Goal: Task Accomplishment & Management: Manage account settings

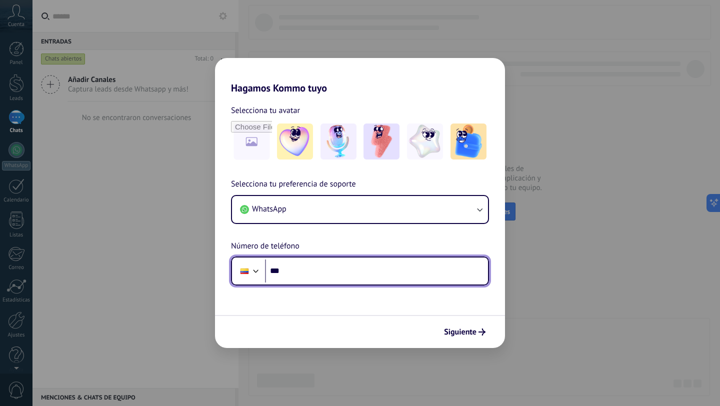
click at [319, 269] on input "***" at bounding box center [376, 271] width 223 height 23
click at [306, 272] on input "***" at bounding box center [376, 271] width 223 height 23
type input "**********"
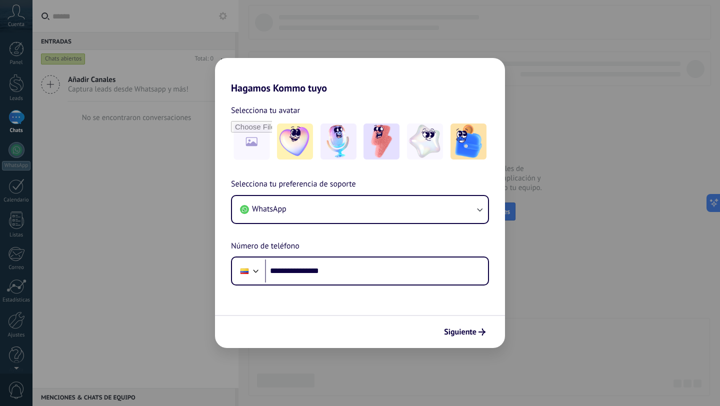
click at [475, 317] on div "Siguiente" at bounding box center [360, 331] width 290 height 33
click at [470, 330] on span "Siguiente" at bounding box center [460, 332] width 33 height 7
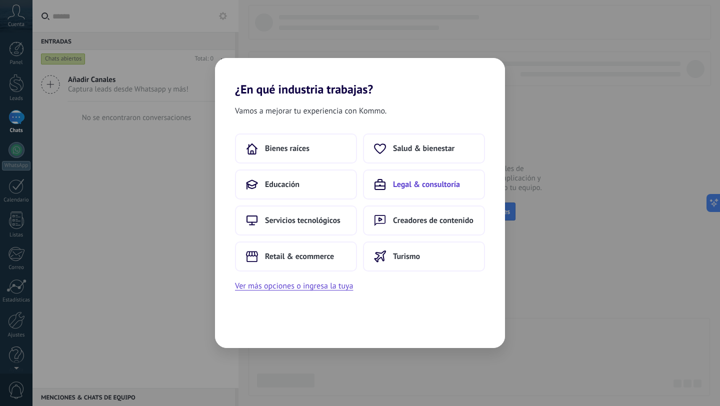
click at [386, 185] on icon at bounding box center [380, 185] width 12 height 12
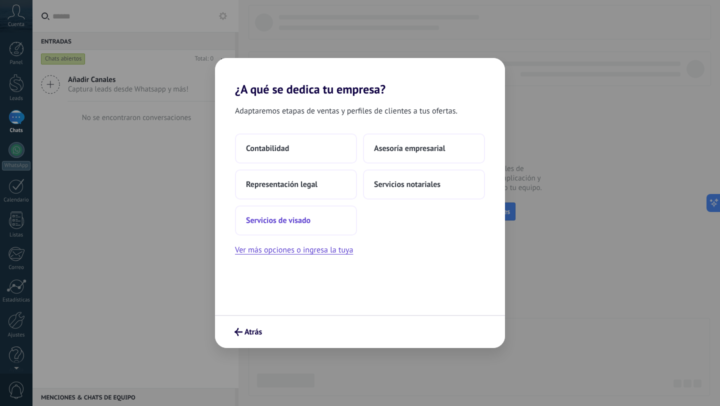
click at [334, 220] on button "Servicios de visado" at bounding box center [296, 221] width 122 height 30
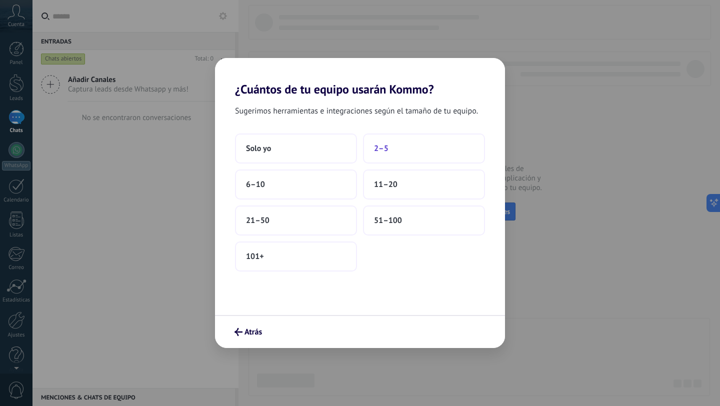
click at [375, 150] on span "2–5" at bounding box center [381, 149] width 15 height 10
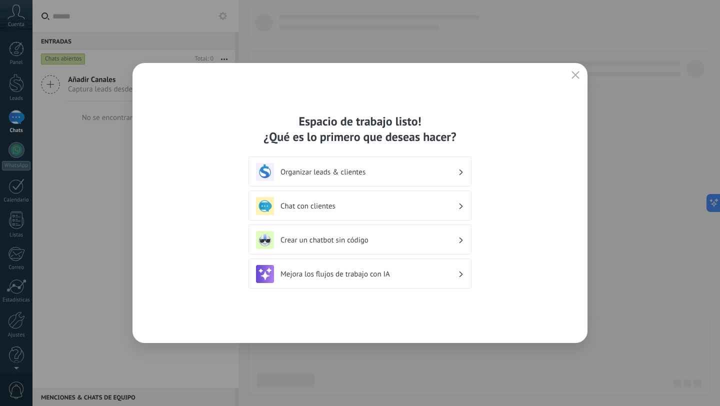
click at [577, 72] on icon "button" at bounding box center [576, 75] width 8 height 8
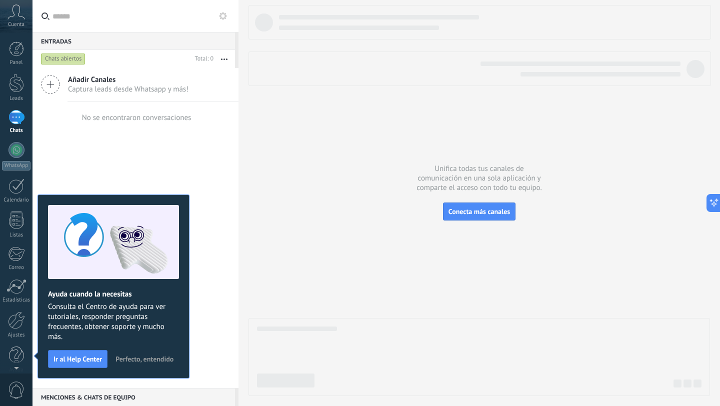
click at [155, 364] on button "Perfecto, entendido" at bounding box center [144, 359] width 67 height 15
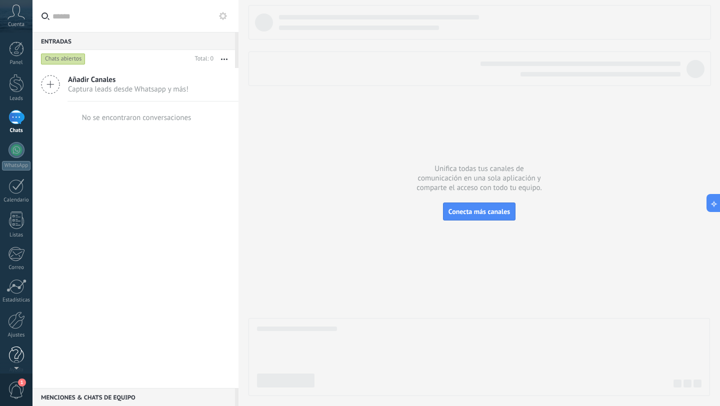
scroll to position [10, 0]
click at [17, 355] on link "Ayuda" at bounding box center [16, 350] width 33 height 27
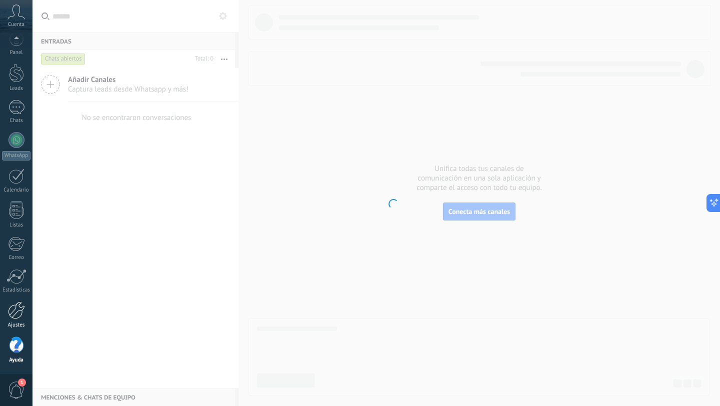
click at [17, 314] on div at bounding box center [16, 311] width 17 height 18
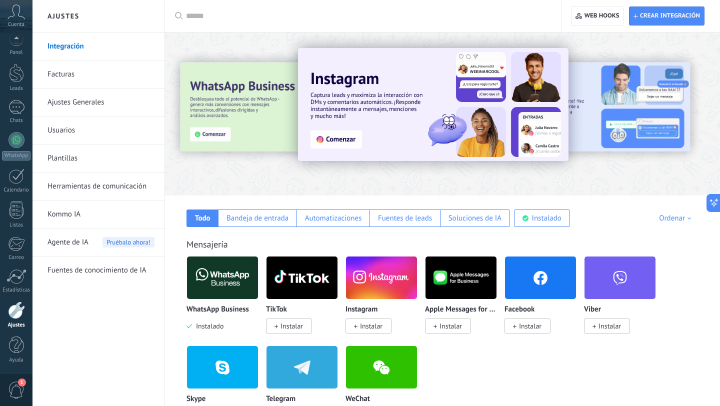
click at [82, 102] on link "Ajustes Generales" at bounding box center [101, 103] width 107 height 28
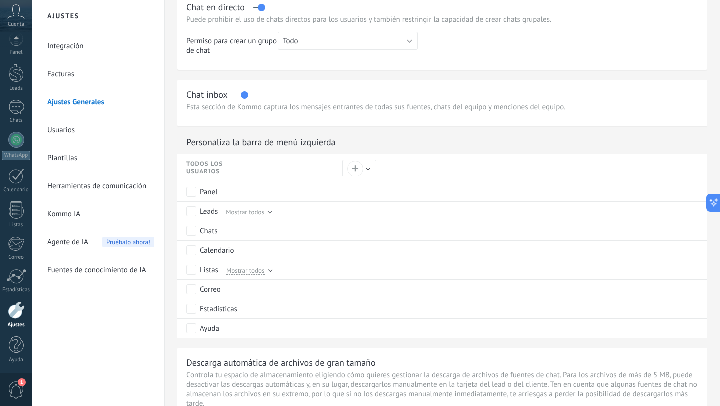
scroll to position [722, 0]
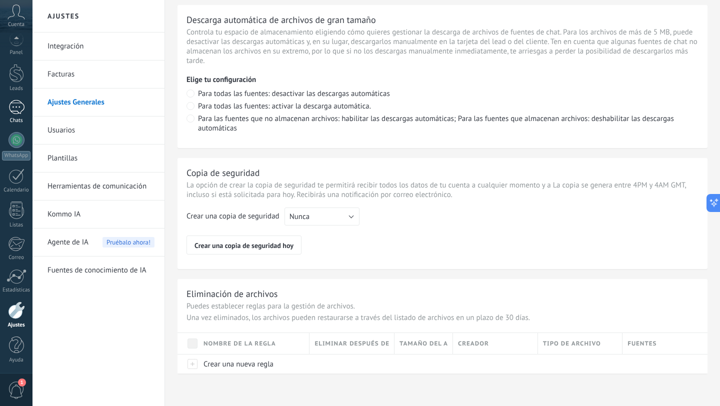
click at [10, 105] on div at bounding box center [17, 107] width 16 height 15
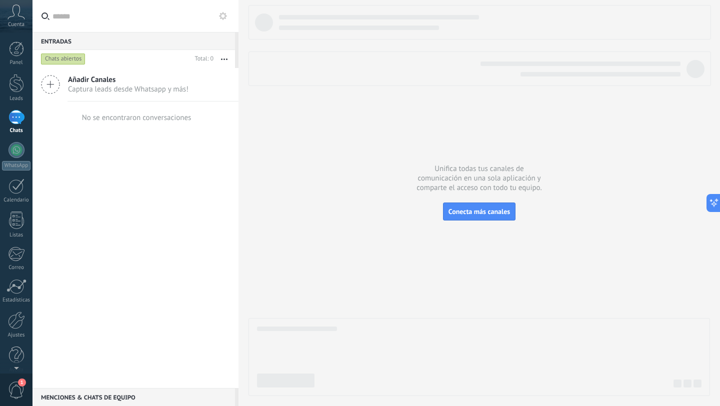
click at [167, 85] on span "Captura leads desde Whatsapp y más!" at bounding box center [128, 90] width 121 height 10
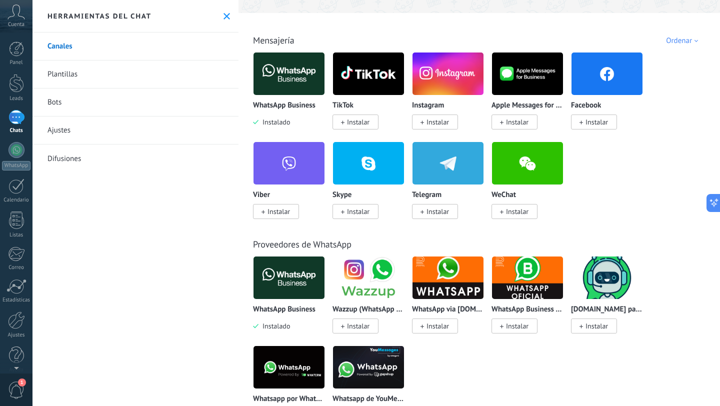
scroll to position [168, 0]
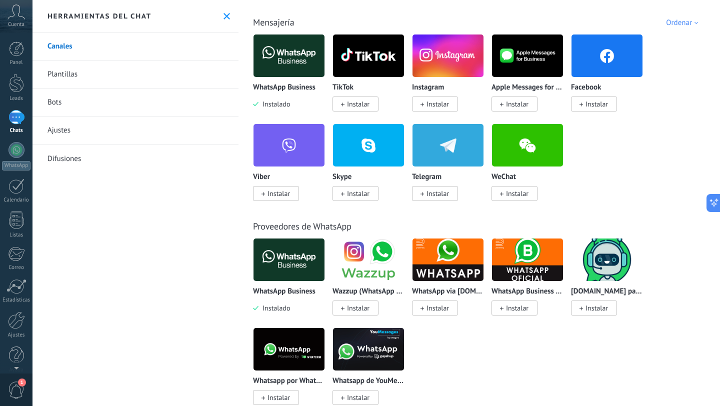
click at [62, 100] on link "Bots" at bounding box center [136, 103] width 206 height 28
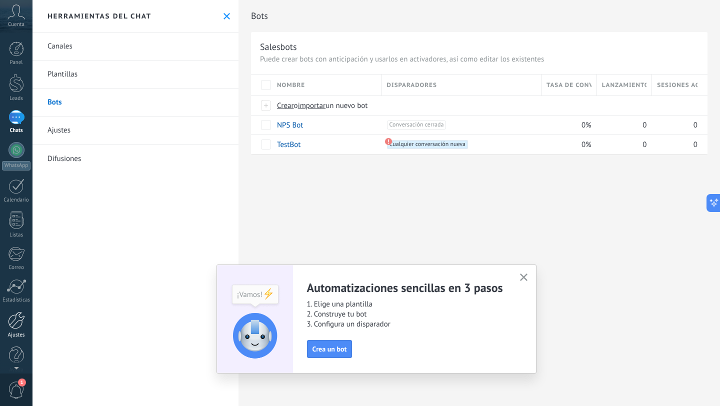
click at [14, 329] on link "Ajustes" at bounding box center [16, 325] width 33 height 27
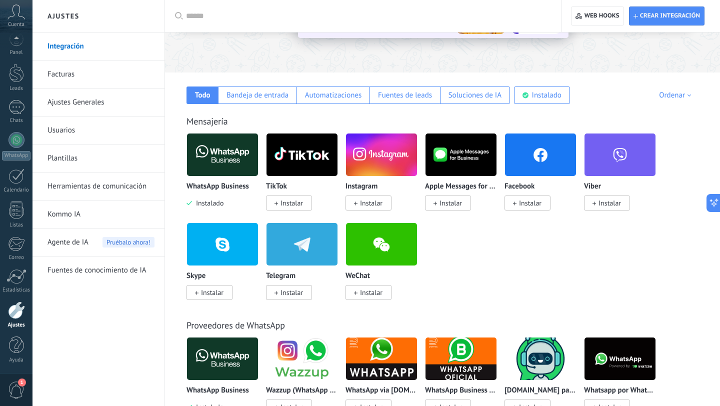
scroll to position [123, 0]
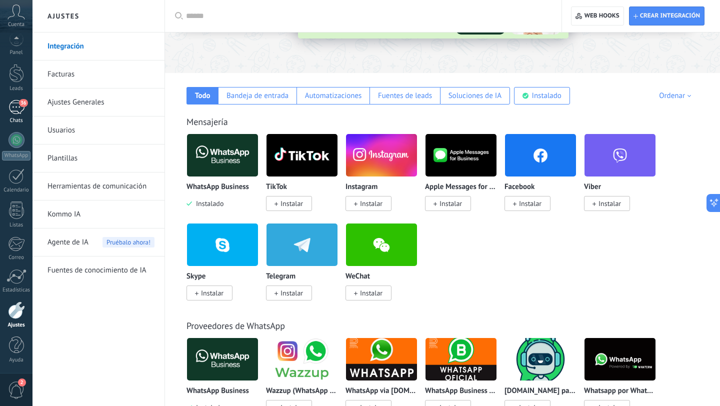
click at [12, 120] on div "Chats" at bounding box center [16, 121] width 29 height 7
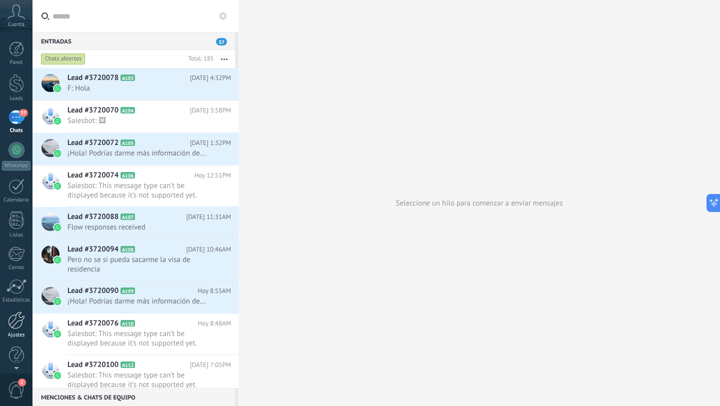
click at [13, 333] on div "Ajustes" at bounding box center [16, 335] width 29 height 7
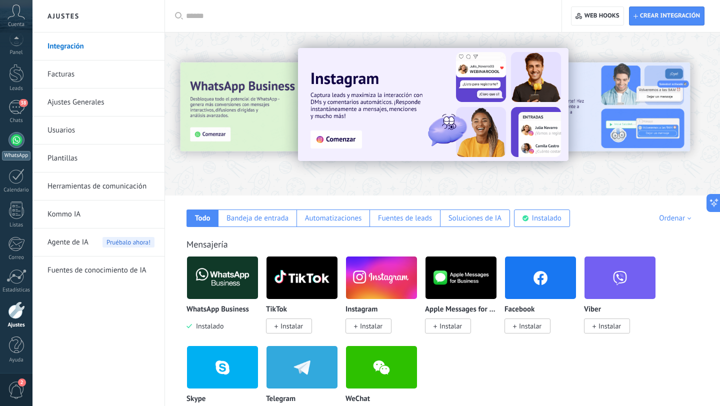
click at [25, 138] on link "WhatsApp" at bounding box center [16, 146] width 33 height 29
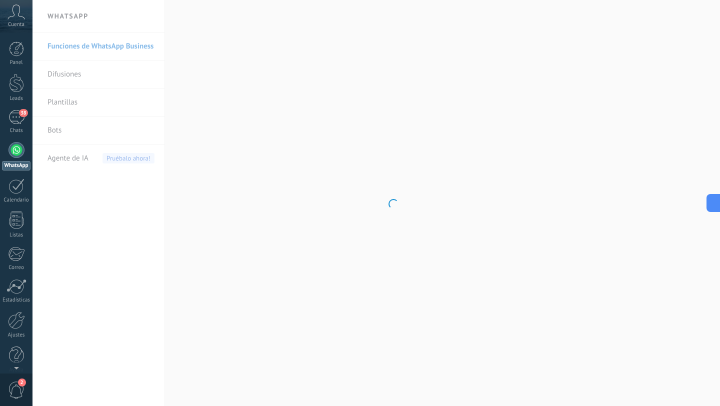
click at [54, 132] on body ".abccls-1,.abccls-2{fill-rule:evenodd}.abccls-2{fill:#fff} .abfcls-1{fill:none}…" at bounding box center [360, 203] width 720 height 406
click at [55, 131] on link "Bots" at bounding box center [101, 131] width 107 height 28
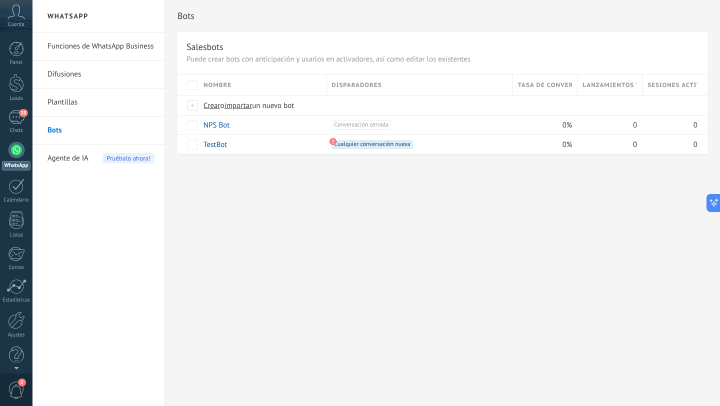
click at [50, 127] on link "Bots" at bounding box center [101, 131] width 107 height 28
drag, startPoint x: 318, startPoint y: 140, endPoint x: 427, endPoint y: 151, distance: 109.1
click at [427, 151] on div "TestBot +1 Cualquier conversación nueva +0 0% 0 0" at bounding box center [443, 145] width 530 height 20
click at [212, 148] on link "TestBot" at bounding box center [216, 145] width 24 height 10
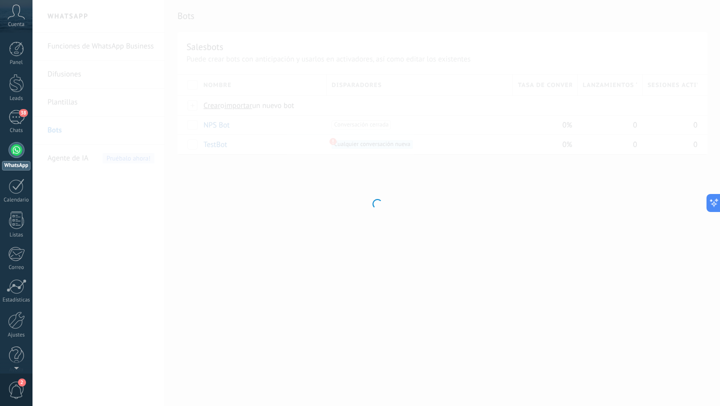
type input "*******"
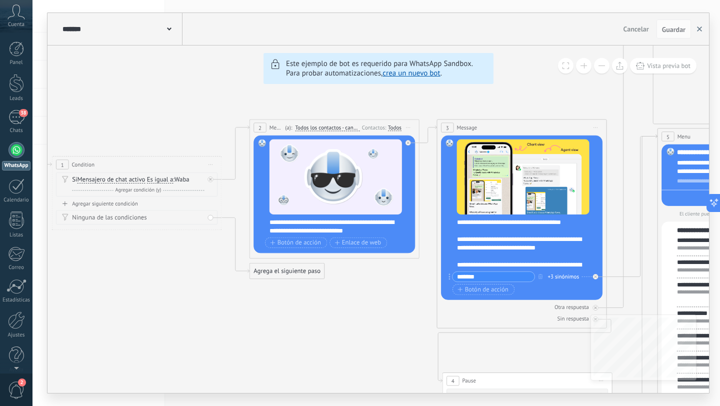
click at [702, 28] on icon "button" at bounding box center [699, 29] width 5 height 5
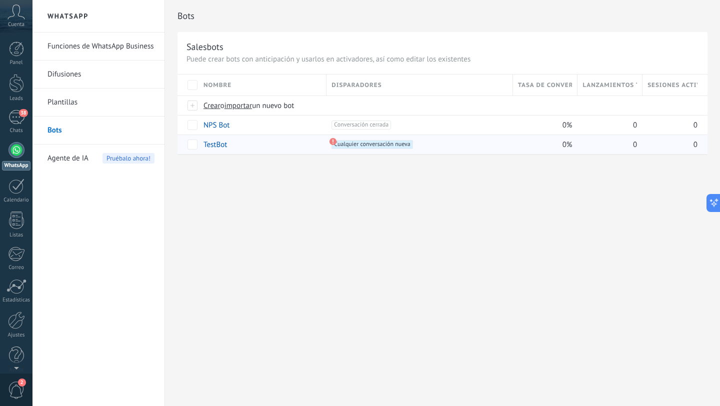
click at [649, 149] on div "0" at bounding box center [670, 144] width 55 height 19
click at [367, 142] on span "Cualquier conversación nueva +0" at bounding box center [372, 144] width 81 height 9
click at [11, 91] on div at bounding box center [16, 83] width 15 height 19
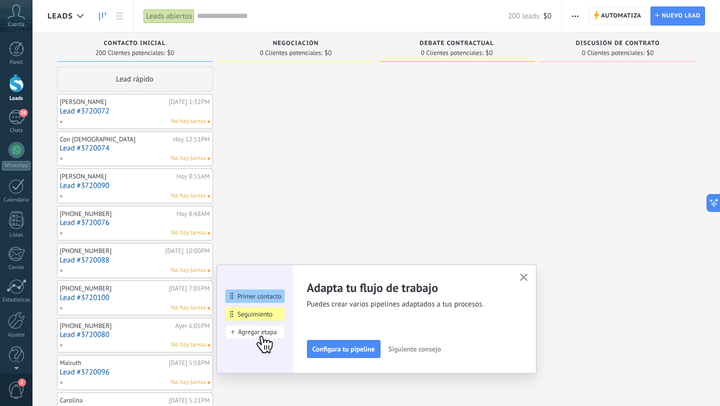
click at [576, 12] on span "button" at bounding box center [575, 16] width 7 height 19
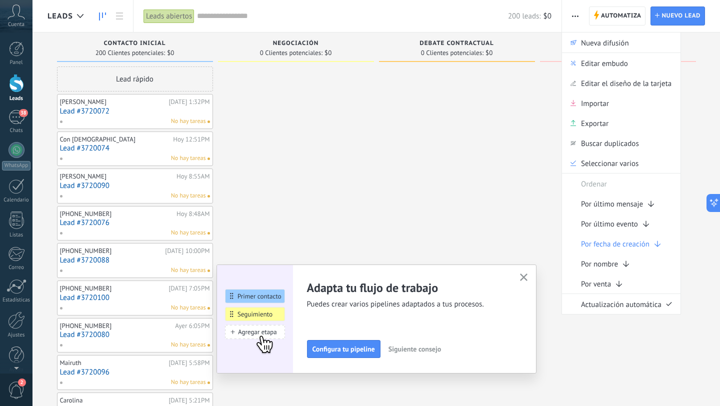
click at [63, 10] on div "Leads" at bounding box center [68, 16] width 41 height 32
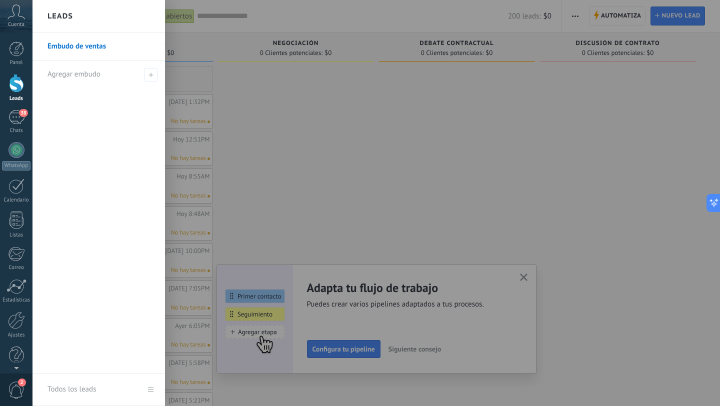
click at [82, 46] on link "Embudo de ventas" at bounding box center [102, 47] width 108 height 28
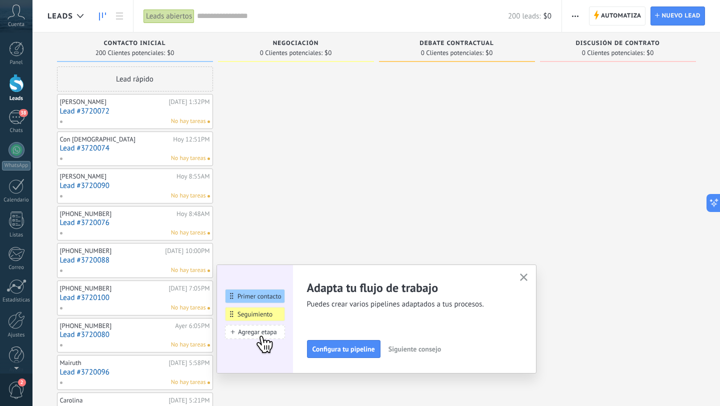
click at [578, 19] on span "button" at bounding box center [575, 16] width 7 height 19
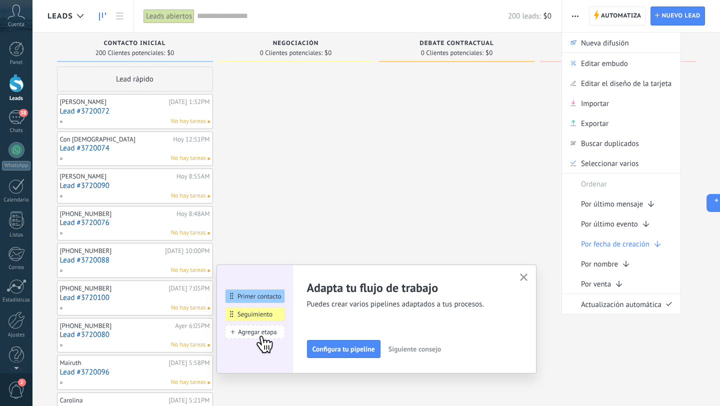
click at [524, 279] on icon "button" at bounding box center [524, 278] width 8 height 8
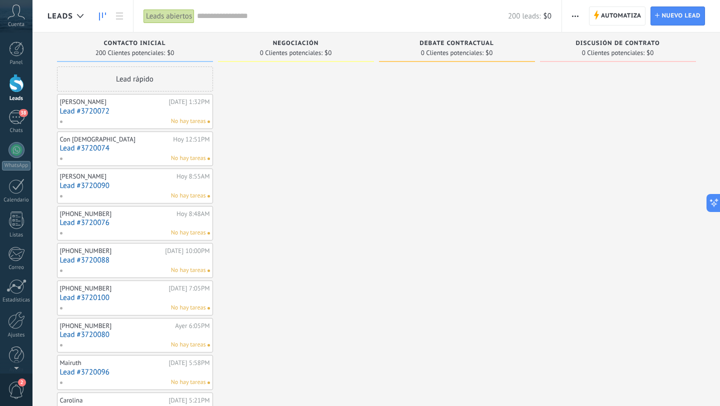
click at [577, 19] on span "button" at bounding box center [575, 16] width 7 height 19
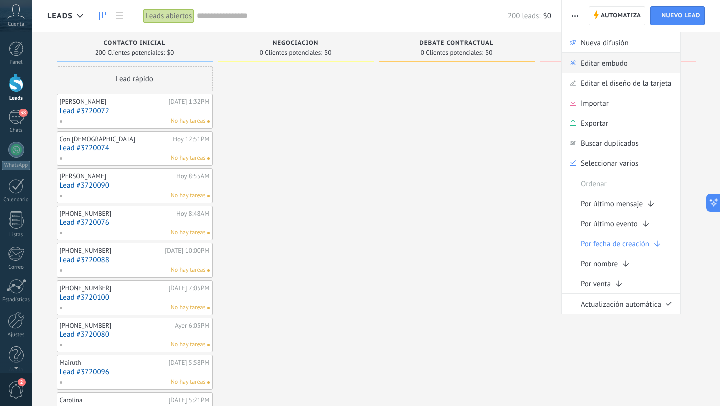
click at [620, 66] on span "Editar embudo" at bounding box center [604, 63] width 47 height 20
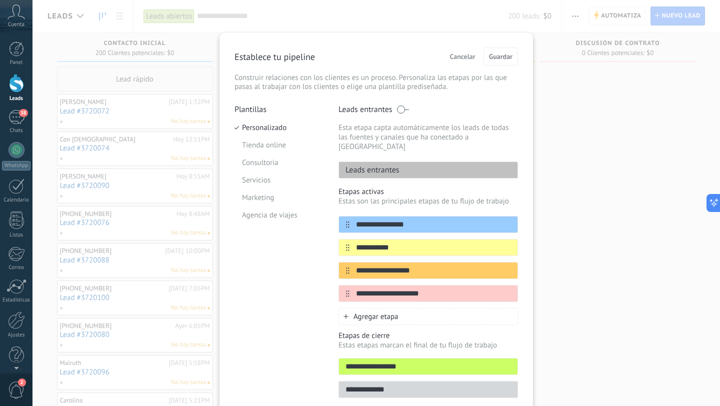
click at [464, 57] on span "Cancelar" at bounding box center [463, 56] width 26 height 7
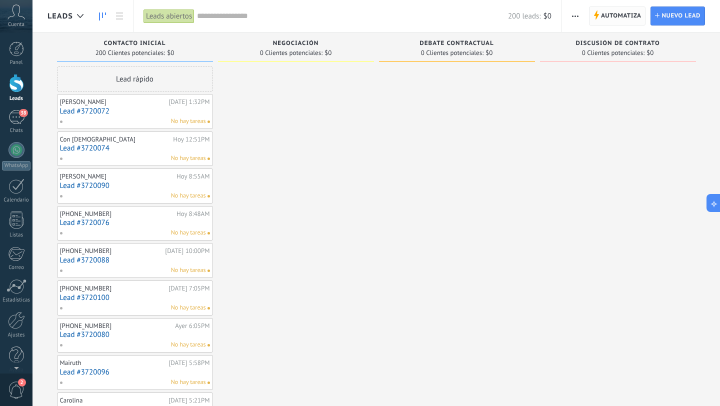
click at [624, 19] on span "Automatiza" at bounding box center [621, 16] width 41 height 18
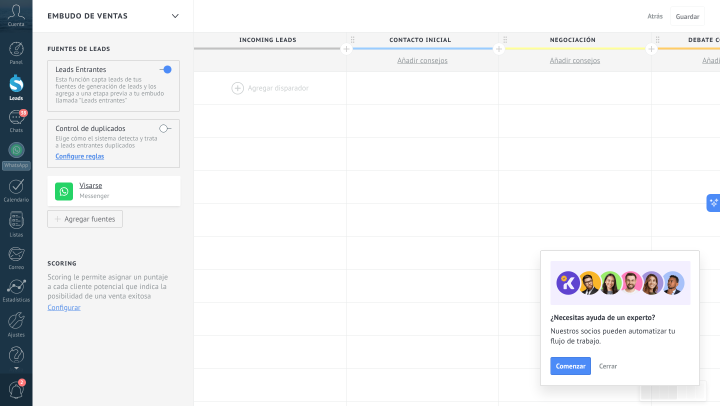
click at [261, 93] on div at bounding box center [270, 88] width 152 height 33
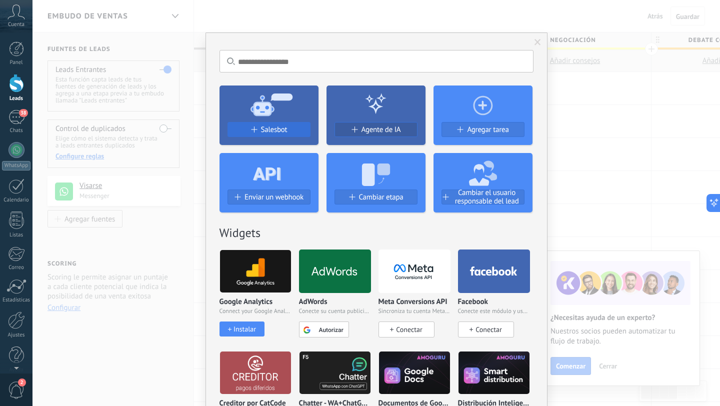
click at [287, 132] on div "Salesbot" at bounding box center [269, 130] width 82 height 9
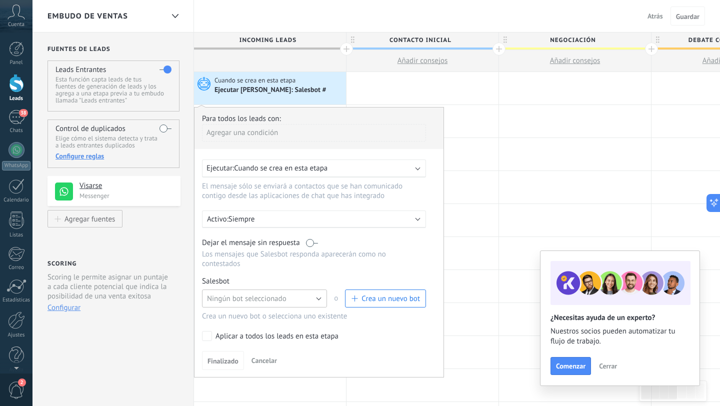
click at [275, 304] on span "Ningún bot seleccionado" at bounding box center [247, 299] width 80 height 10
click at [270, 317] on span "TestBot" at bounding box center [260, 316] width 128 height 10
click at [221, 364] on span "Finalizado" at bounding box center [223, 361] width 31 height 7
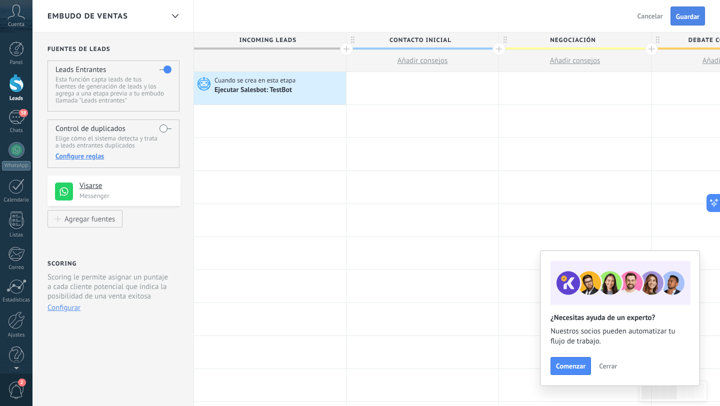
click at [699, 21] on button "Guardar" at bounding box center [688, 16] width 35 height 19
click at [282, 98] on div "Cuando se crea en esta etapa Ejecutar [PERSON_NAME]: TestBot" at bounding box center [270, 88] width 152 height 33
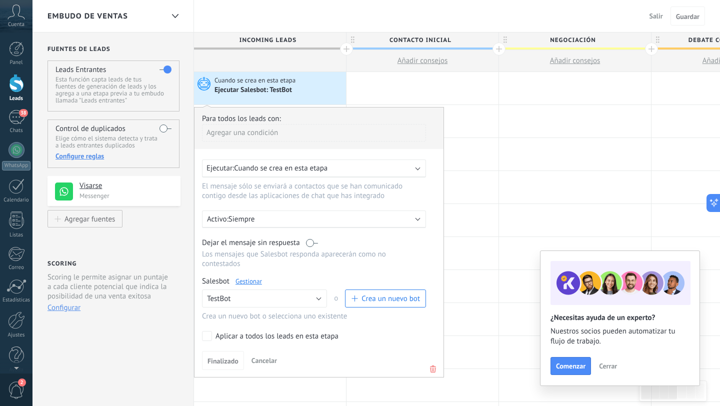
click at [256, 286] on link "Gestionar" at bounding box center [249, 281] width 27 height 9
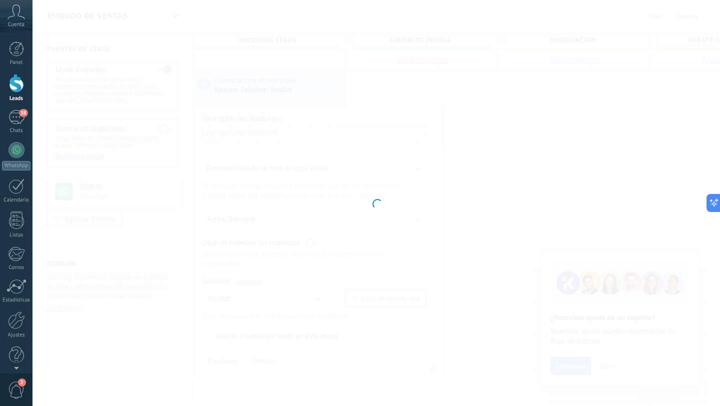
type input "*******"
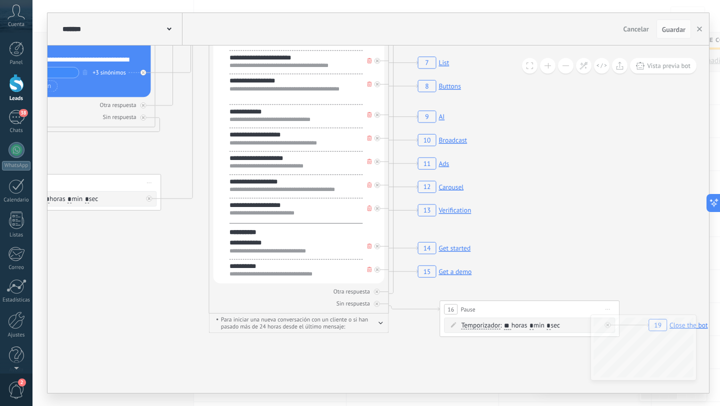
click at [10, 87] on div at bounding box center [16, 83] width 15 height 19
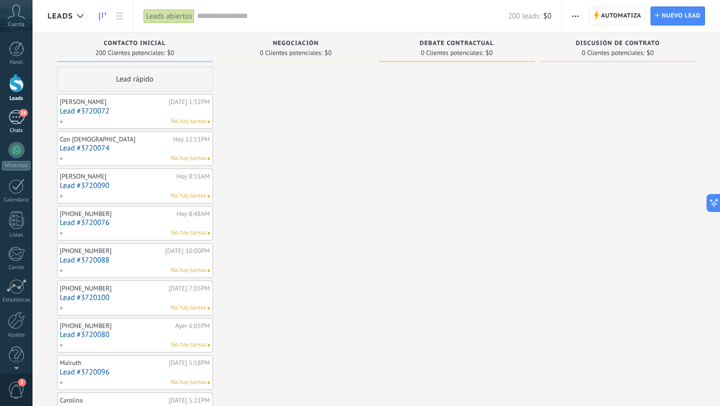
click at [10, 116] on div "38" at bounding box center [17, 117] width 16 height 15
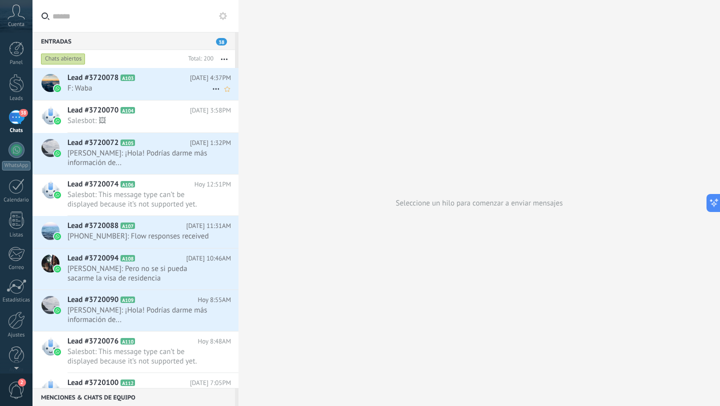
click at [140, 86] on span "F: Waba" at bounding box center [140, 89] width 145 height 10
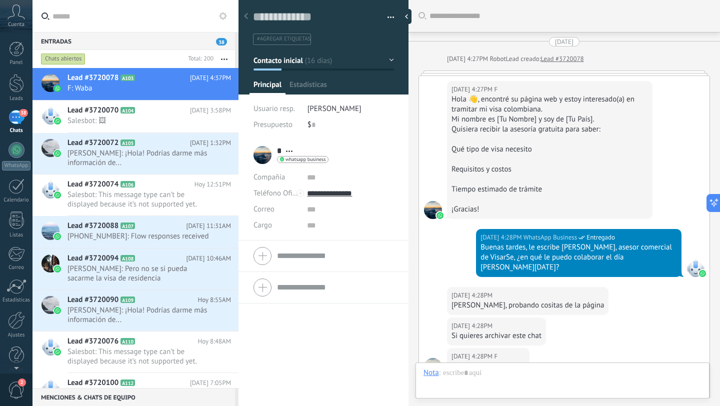
scroll to position [443, 0]
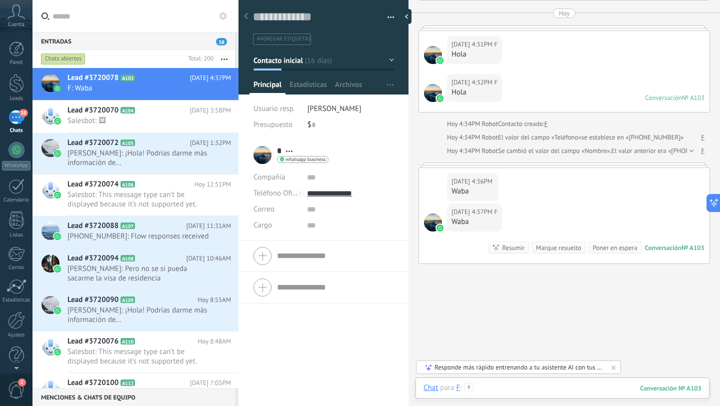
click at [494, 389] on div at bounding box center [563, 398] width 278 height 30
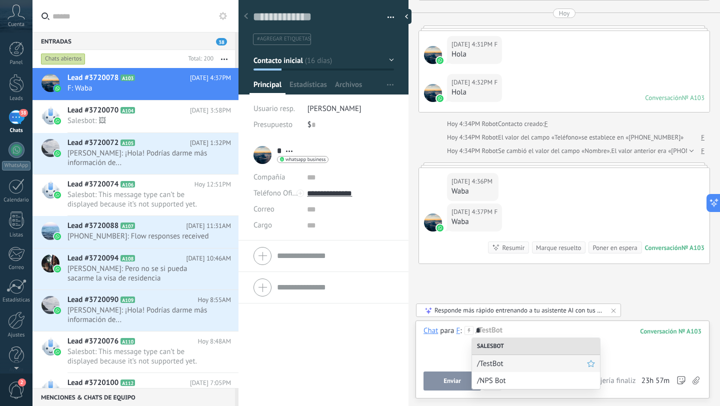
click at [508, 365] on span "/TestBot" at bounding box center [532, 364] width 110 height 10
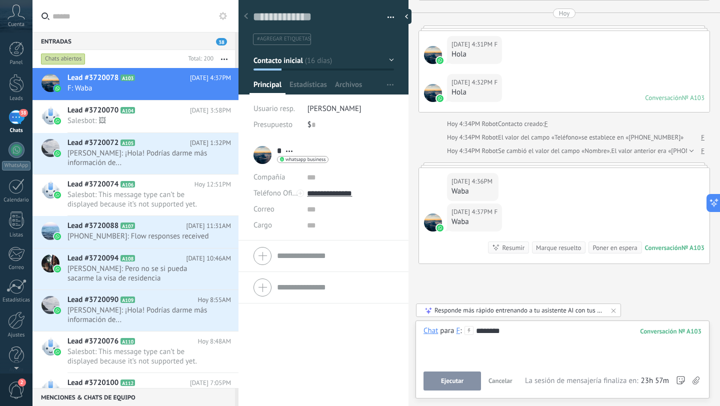
click at [453, 381] on span "Ejecutar" at bounding box center [452, 381] width 23 height 7
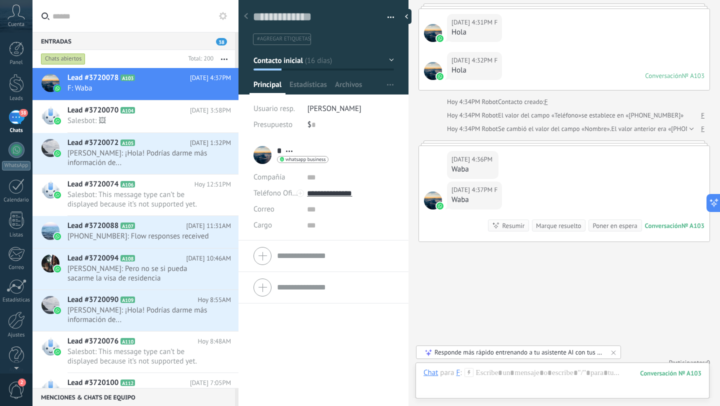
scroll to position [495, 0]
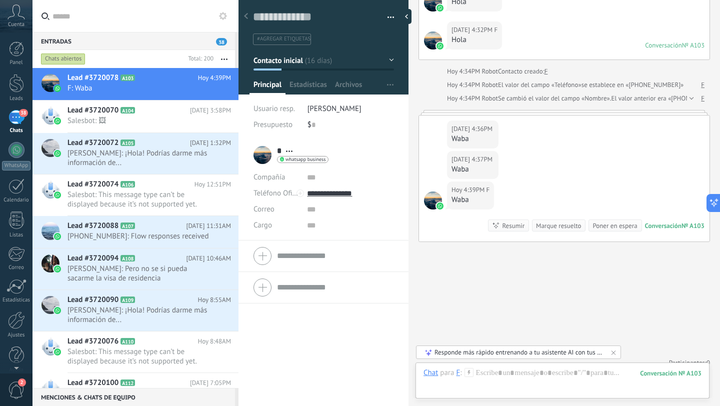
click at [456, 375] on div "F" at bounding box center [458, 372] width 4 height 9
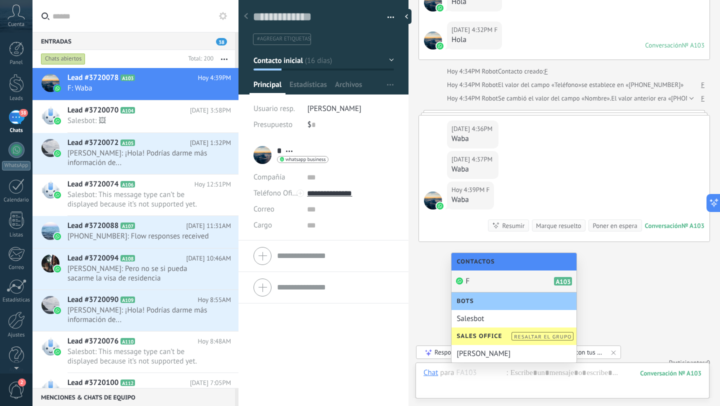
click at [480, 283] on div "F A103" at bounding box center [514, 282] width 125 height 22
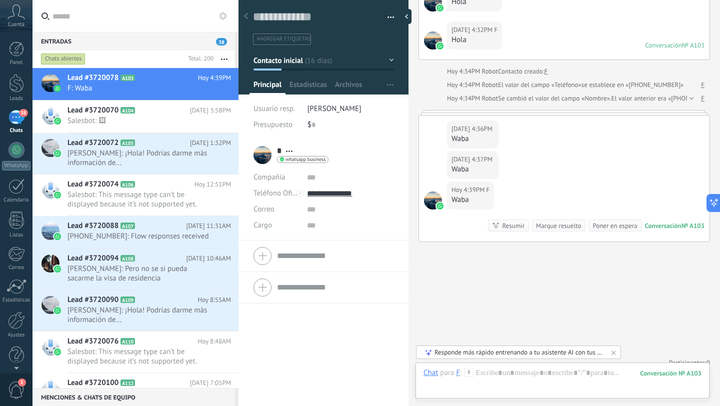
click at [653, 370] on div "103" at bounding box center [671, 373] width 62 height 9
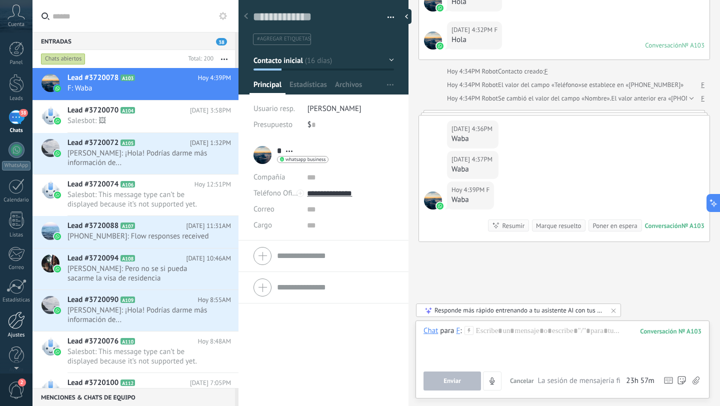
click at [14, 332] on link "Ajustes" at bounding box center [16, 325] width 33 height 27
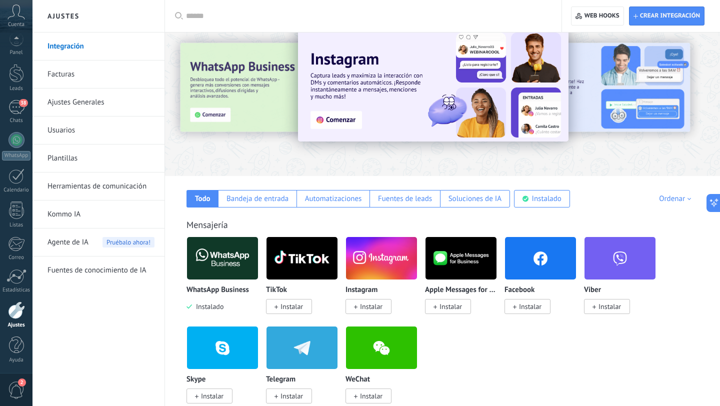
scroll to position [50, 0]
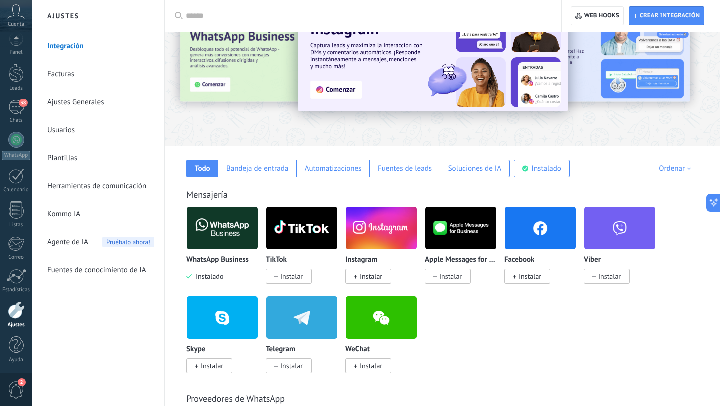
click at [227, 232] on img at bounding box center [222, 228] width 71 height 49
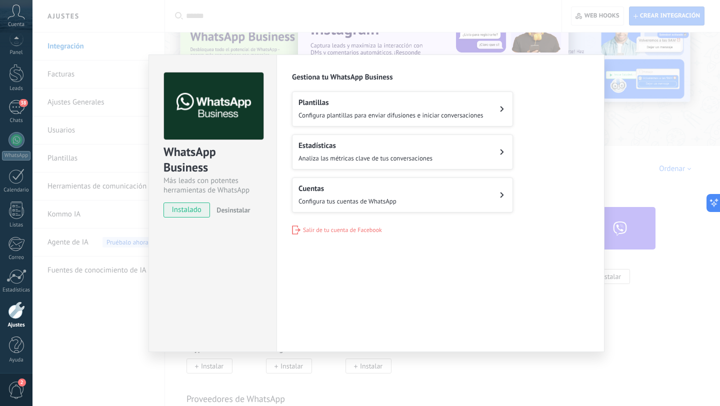
click at [320, 392] on div "WhatsApp Business Más leads con potentes herramientas de WhatsApp instalado Des…" at bounding box center [377, 203] width 688 height 406
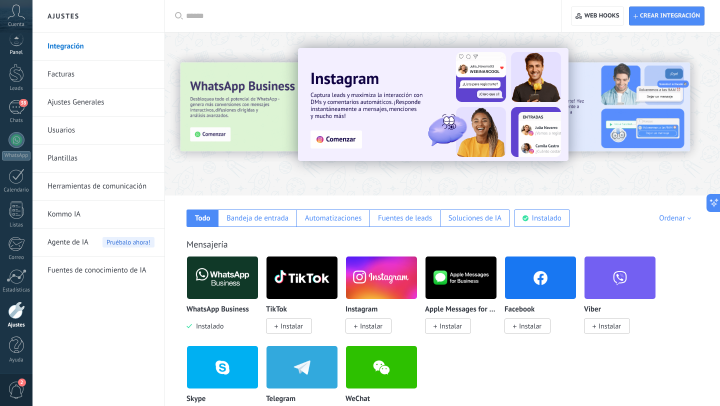
scroll to position [4, 0]
click at [6, 75] on link "Leads" at bounding box center [16, 84] width 33 height 28
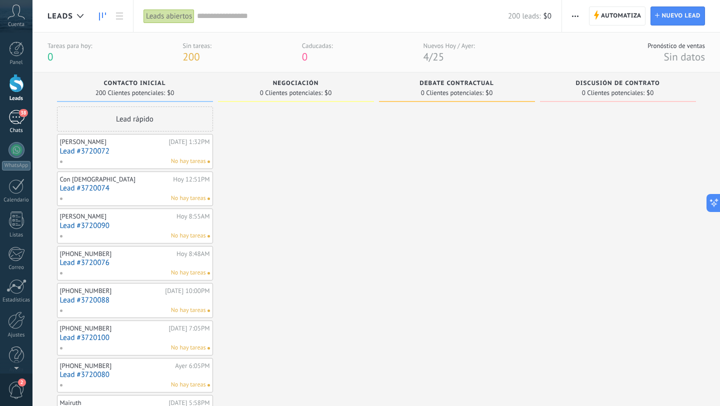
click at [19, 126] on link "38 Chats" at bounding box center [16, 122] width 33 height 24
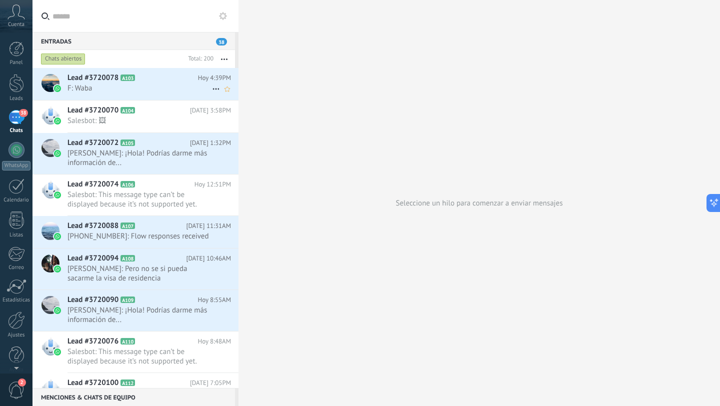
click at [210, 88] on icon at bounding box center [216, 89] width 12 height 12
click at [230, 111] on span "Conversación cerrada" at bounding box center [261, 114] width 68 height 20
click at [3, 327] on link "Ajustes" at bounding box center [16, 325] width 33 height 27
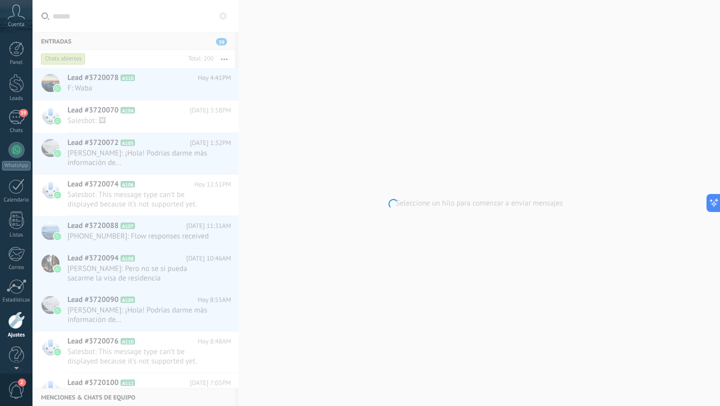
scroll to position [10, 0]
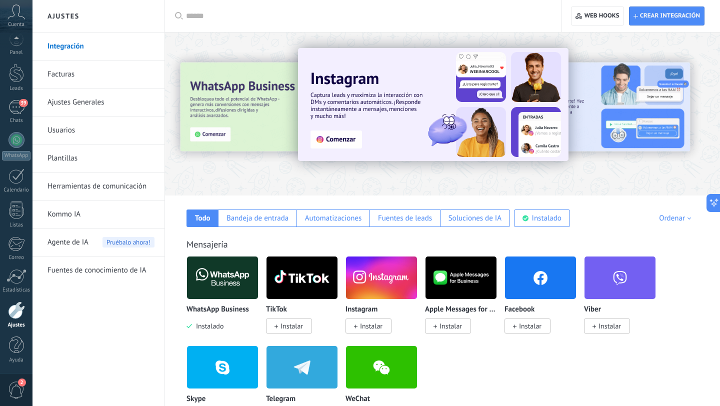
click at [227, 280] on img at bounding box center [222, 278] width 71 height 49
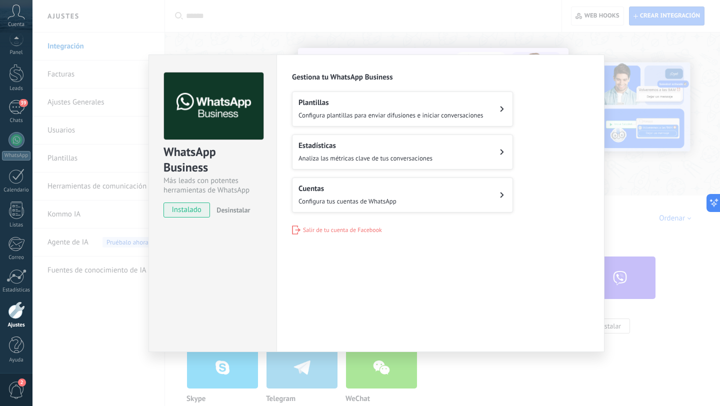
click at [370, 122] on button "Plantillas Configura plantillas para enviar difusiones e iniciar conversaciones" at bounding box center [402, 109] width 221 height 35
